Goal: Find specific page/section: Find specific page/section

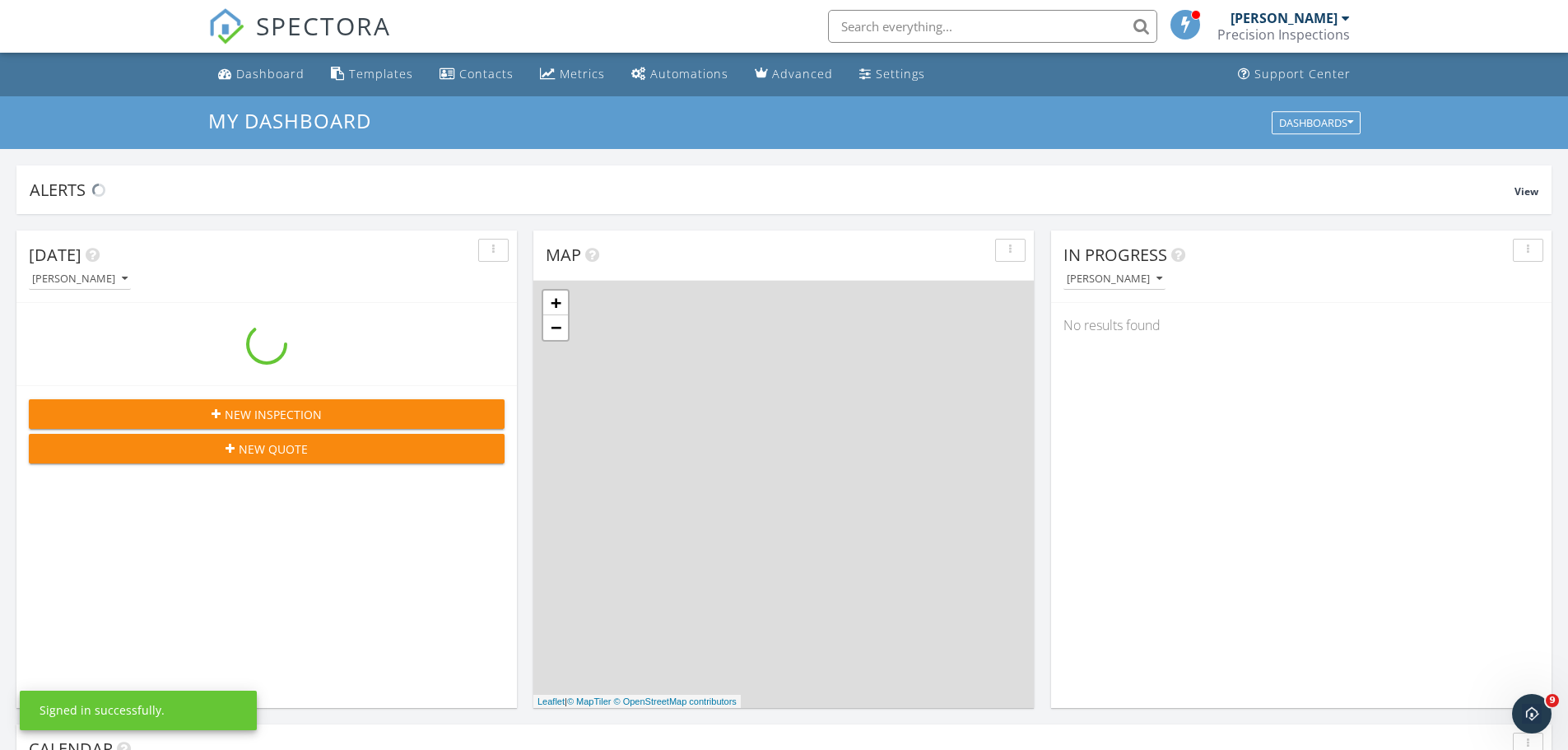
scroll to position [1523, 1593]
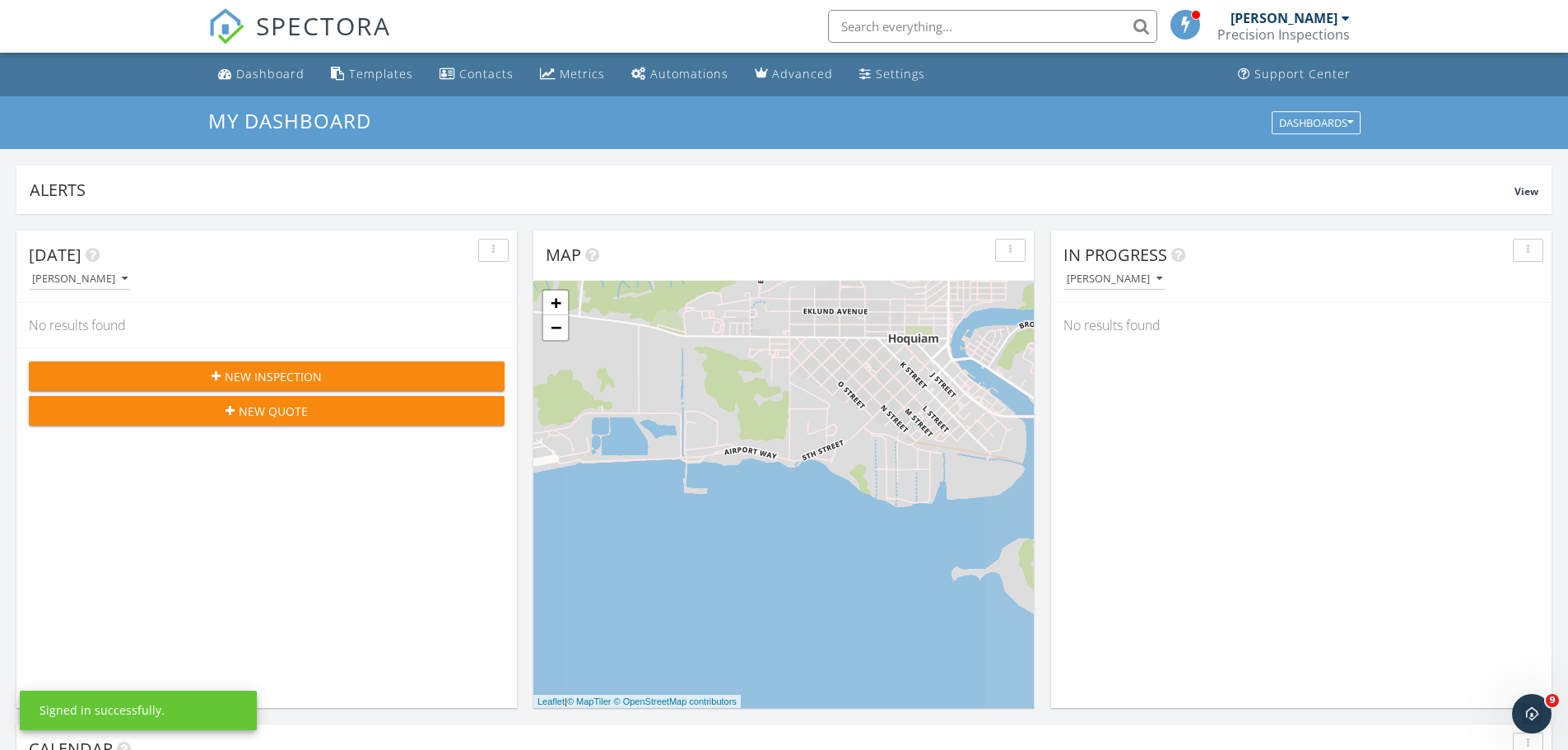
click at [888, 25] on input "text" at bounding box center [993, 26] width 330 height 33
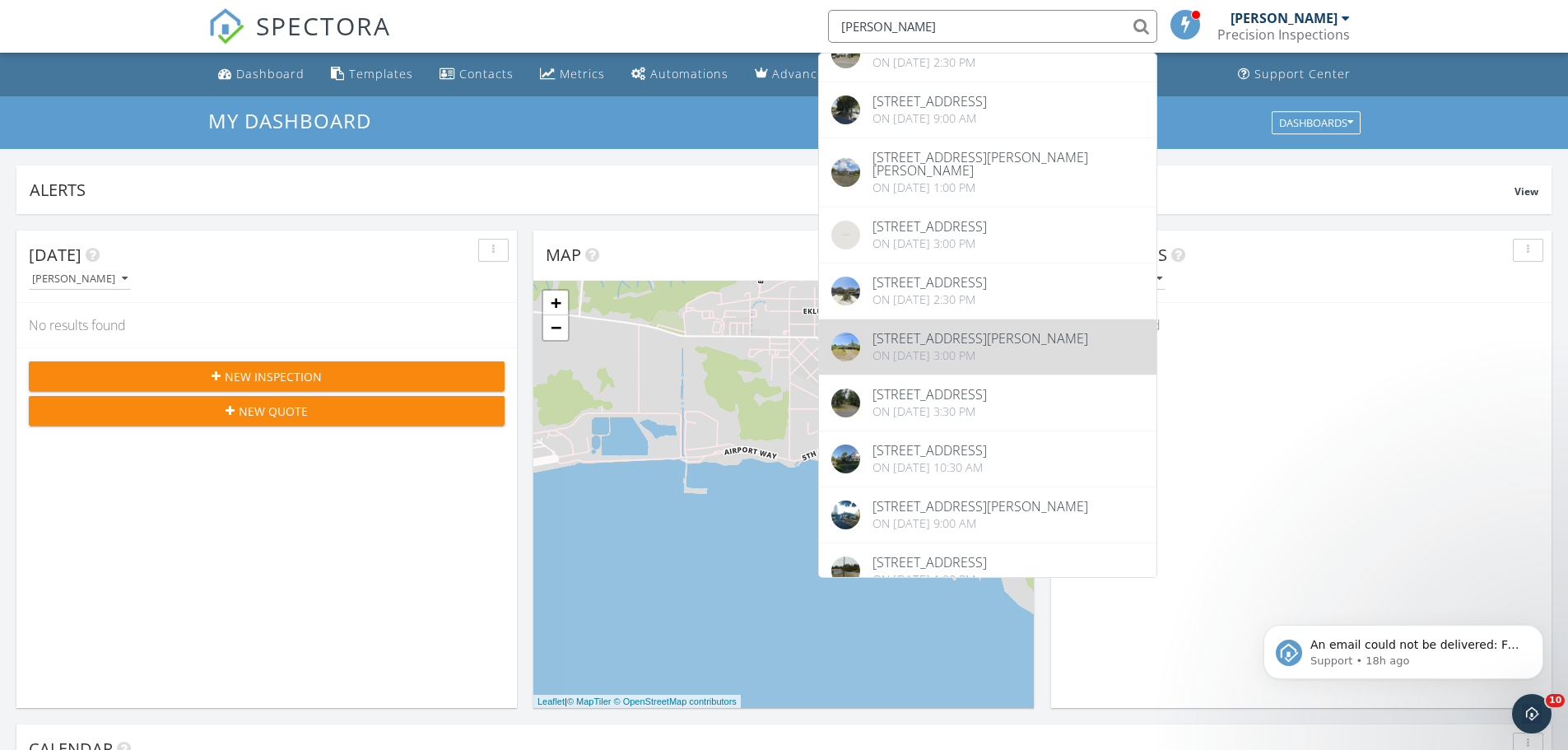
scroll to position [82, 0]
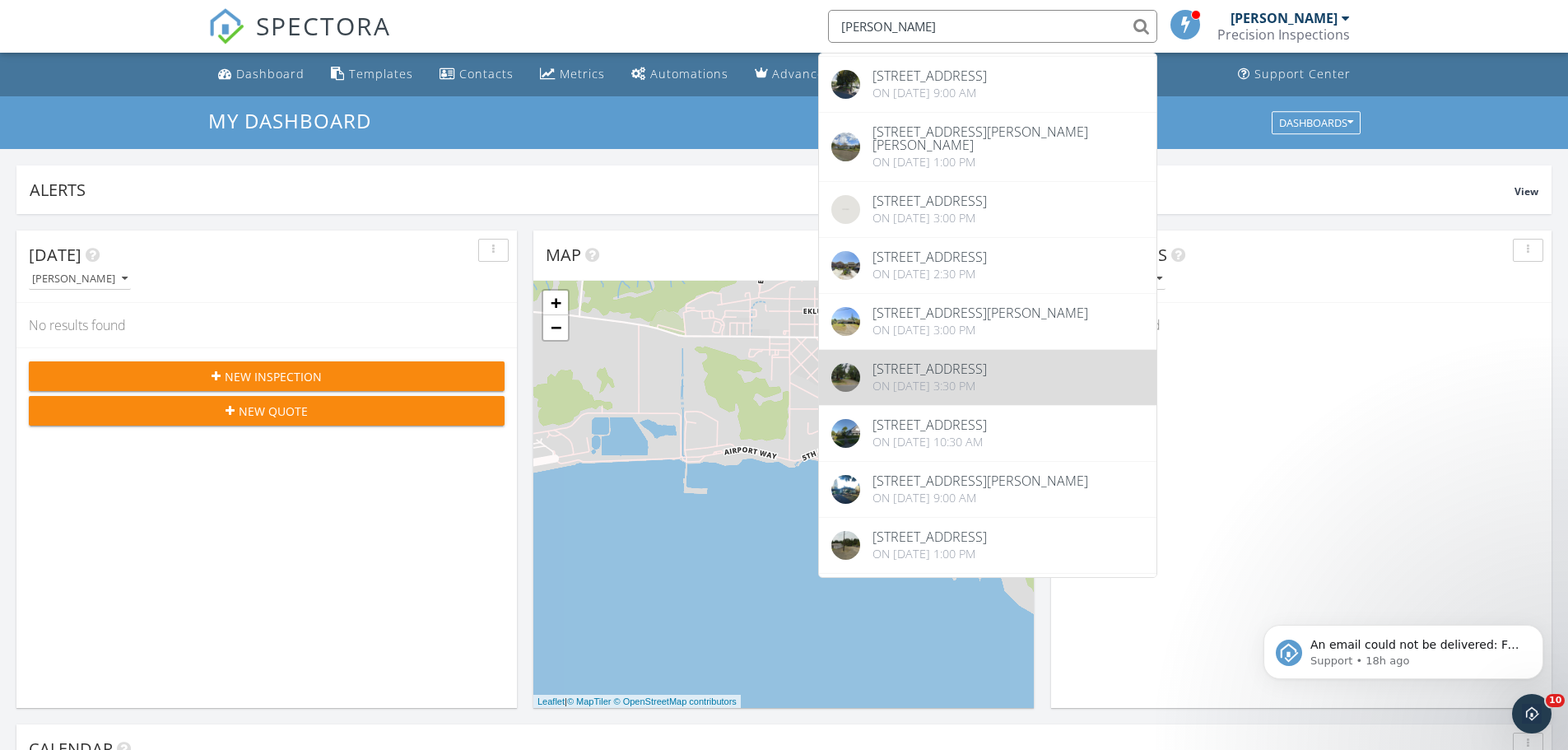
type input "[PERSON_NAME]"
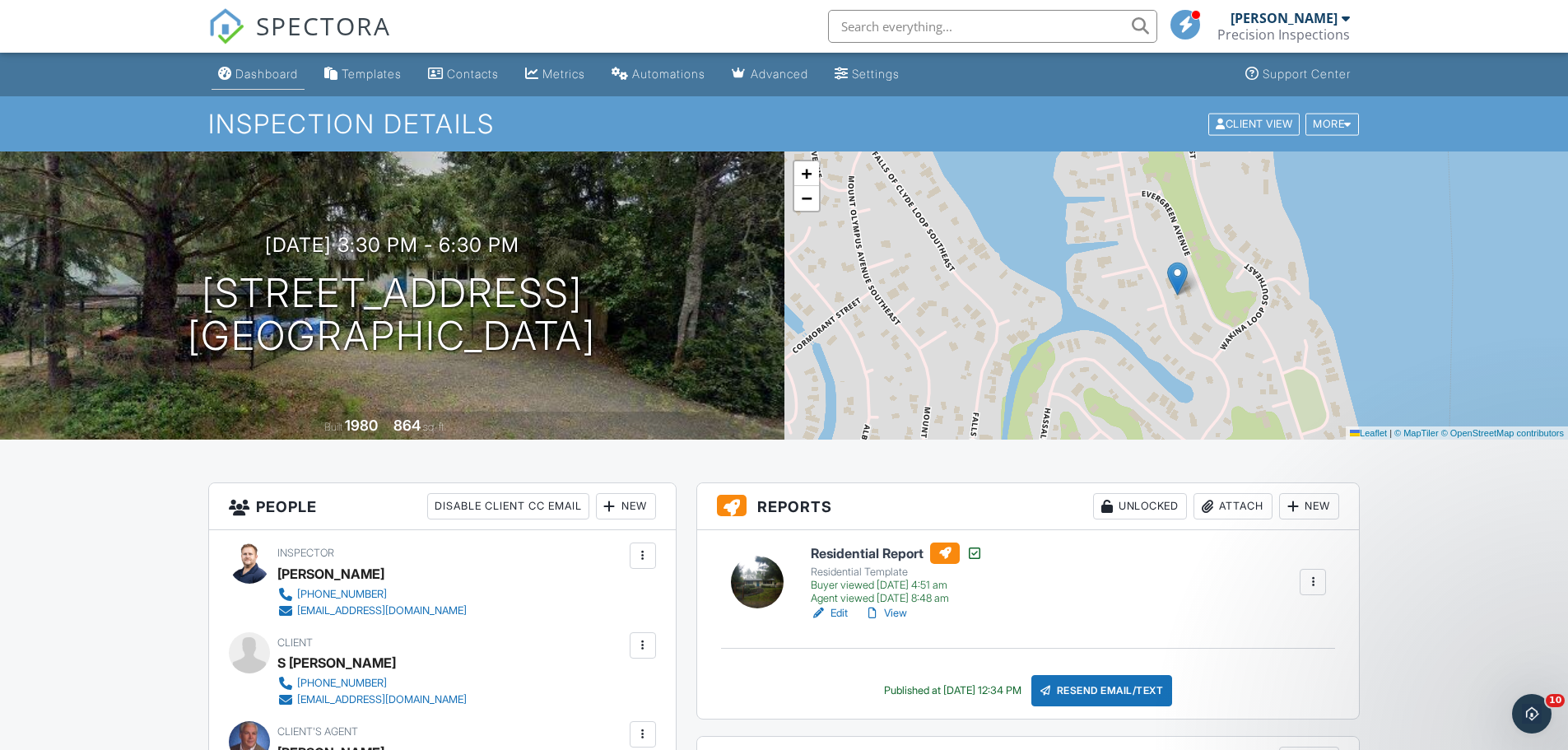
click at [264, 81] on link "Dashboard" at bounding box center [258, 74] width 93 height 30
